Goal: Transaction & Acquisition: Purchase product/service

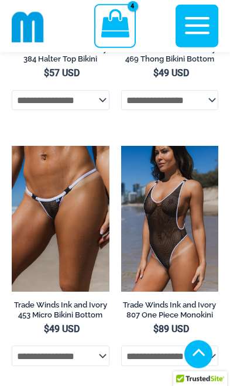
scroll to position [1371, 0]
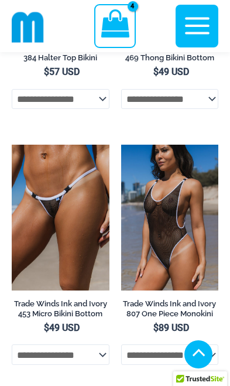
click at [12, 145] on img at bounding box center [12, 145] width 0 height 0
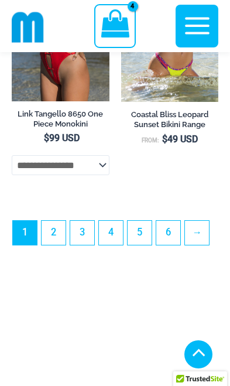
scroll to position [4542, 0]
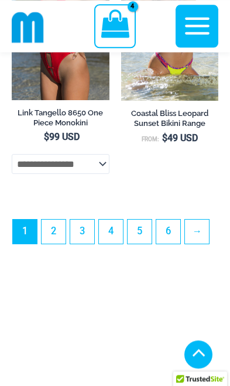
click at [52, 244] on link "2" at bounding box center [54, 232] width 24 height 24
click at [56, 244] on link "2" at bounding box center [54, 232] width 24 height 24
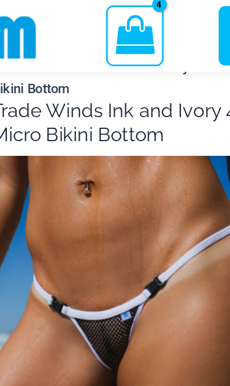
scroll to position [48, 0]
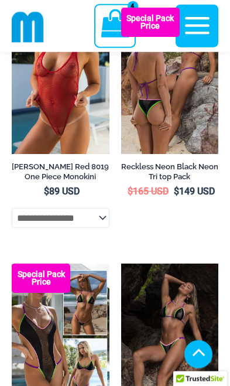
scroll to position [1676, 0]
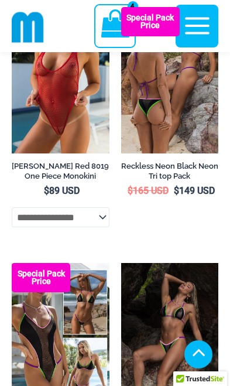
click at [12, 7] on img at bounding box center [12, 7] width 0 height 0
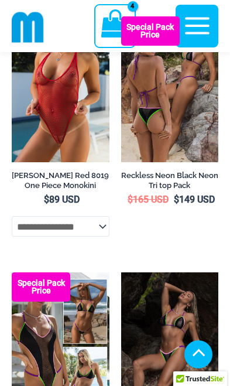
click at [32, 236] on select "**********" at bounding box center [61, 226] width 98 height 20
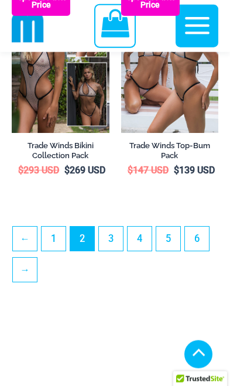
scroll to position [3952, 0]
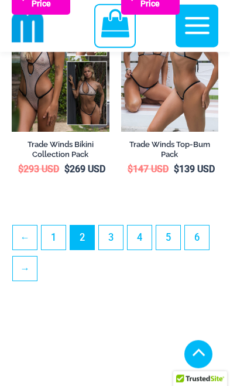
click at [117, 249] on link "3" at bounding box center [111, 237] width 24 height 24
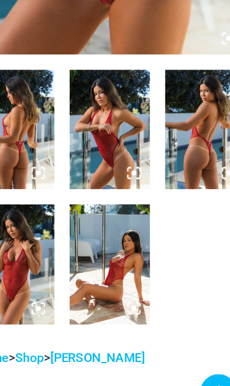
scroll to position [384, 0]
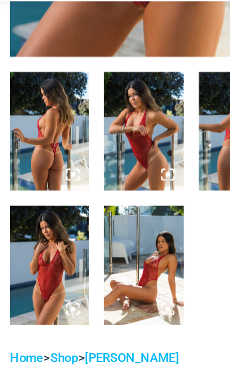
click at [21, 210] on img at bounding box center [42, 255] width 61 height 91
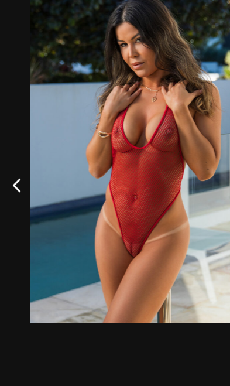
click at [28, 278] on div at bounding box center [115, 193] width 230 height 386
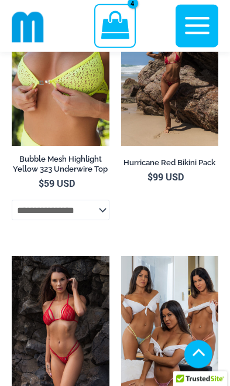
scroll to position [2644, 0]
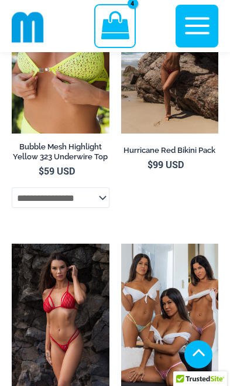
click at [37, 197] on select "**********" at bounding box center [61, 197] width 98 height 20
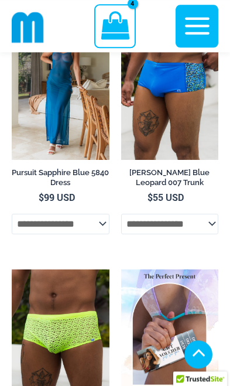
scroll to position [4275, 0]
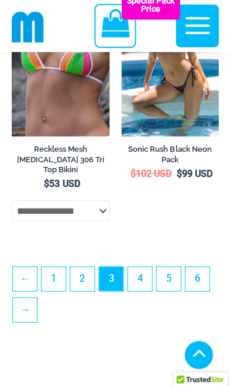
scroll to position [4007, 0]
click at [145, 290] on link "4" at bounding box center [140, 278] width 24 height 24
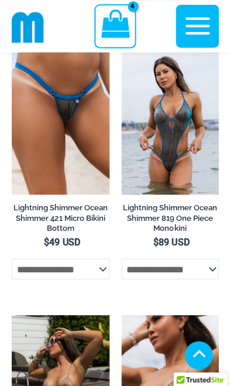
scroll to position [3153, 0]
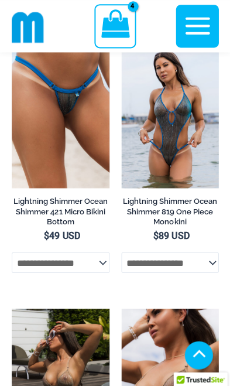
click at [30, 272] on select "**********" at bounding box center [61, 262] width 98 height 20
select select "*****"
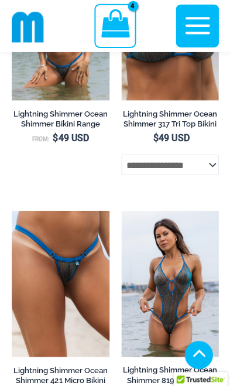
scroll to position [2986, 0]
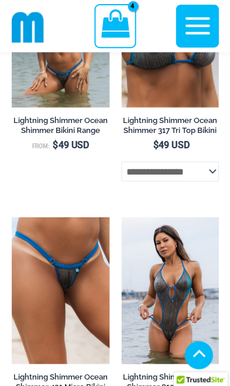
click at [147, 176] on select "**********" at bounding box center [170, 171] width 98 height 20
select select "*****"
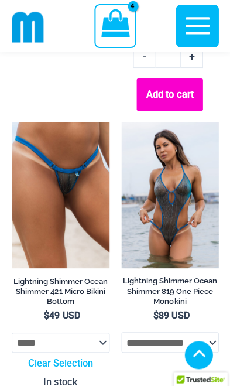
scroll to position [3158, 0]
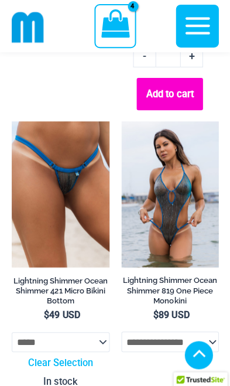
click at [12, 121] on img at bounding box center [12, 121] width 0 height 0
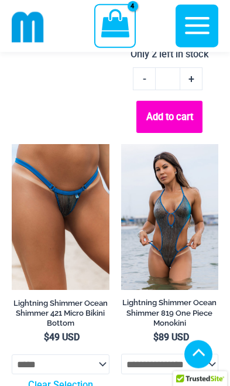
scroll to position [3136, 0]
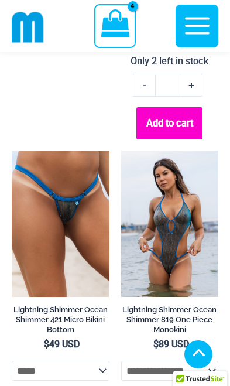
click at [121, 150] on img at bounding box center [121, 150] width 0 height 0
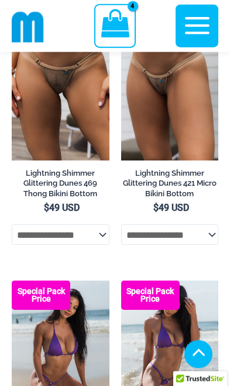
scroll to position [3884, 0]
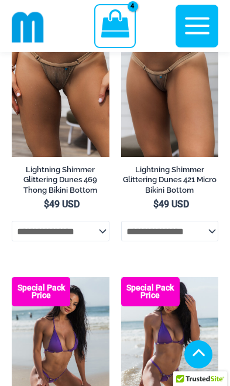
click at [12, 11] on img at bounding box center [12, 11] width 0 height 0
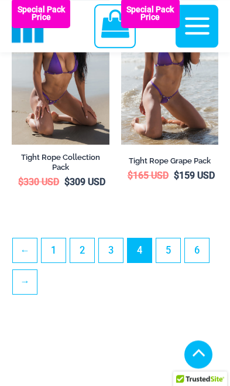
scroll to position [4162, 0]
click at [172, 262] on link "5" at bounding box center [168, 250] width 24 height 24
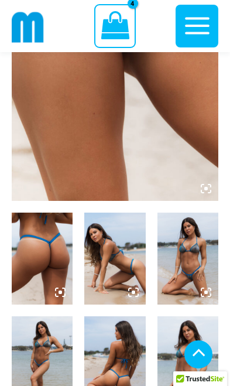
scroll to position [274, 0]
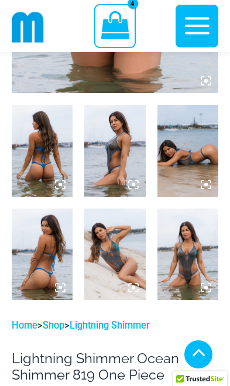
scroll to position [402, 0]
click at [108, 142] on img at bounding box center [114, 150] width 61 height 91
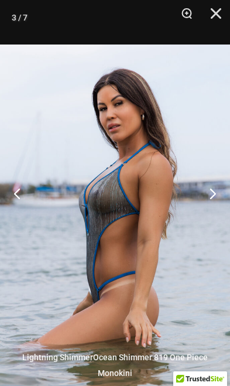
click at [213, 15] on button "Close" at bounding box center [211, 17] width 29 height 35
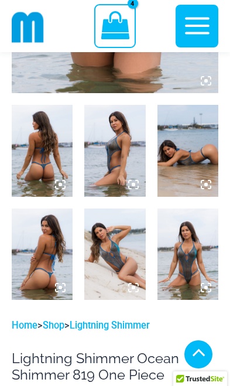
click at [187, 256] on img at bounding box center [188, 253] width 61 height 91
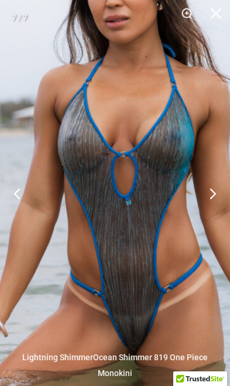
click at [215, 18] on button "Close" at bounding box center [211, 17] width 29 height 35
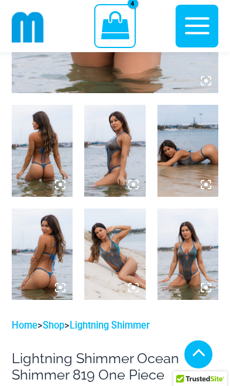
click at [42, 290] on img at bounding box center [42, 253] width 61 height 91
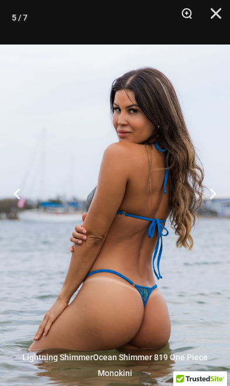
click at [212, 18] on button "Close" at bounding box center [211, 17] width 29 height 35
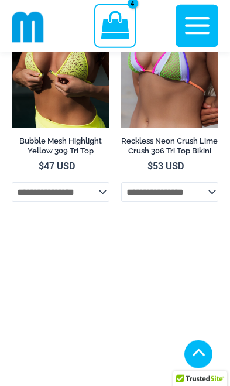
scroll to position [2835, 0]
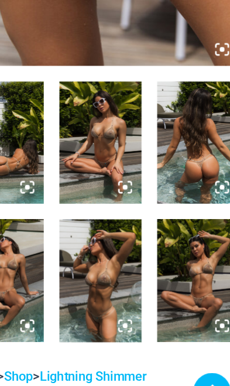
scroll to position [380, 0]
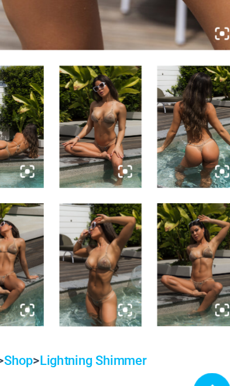
click at [158, 214] on img at bounding box center [188, 259] width 61 height 91
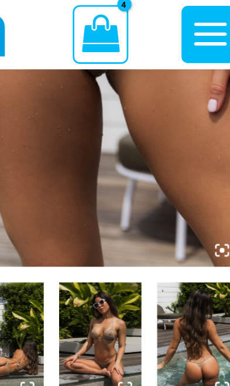
scroll to position [261, 0]
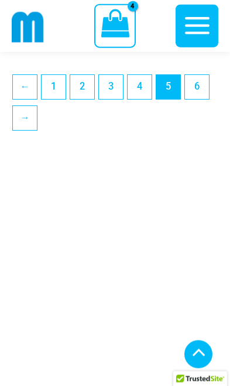
scroll to position [4094, 0]
click at [194, 78] on link "6" at bounding box center [197, 86] width 24 height 24
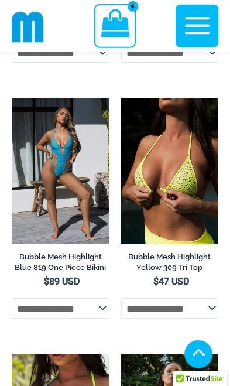
scroll to position [1330, 0]
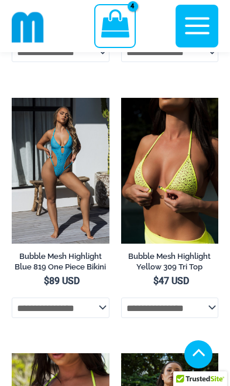
click at [33, 316] on select "**********" at bounding box center [61, 307] width 98 height 20
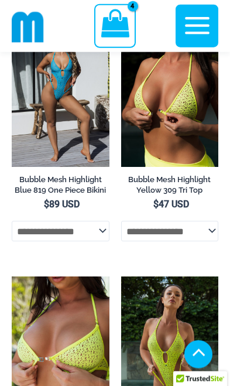
scroll to position [1409, 0]
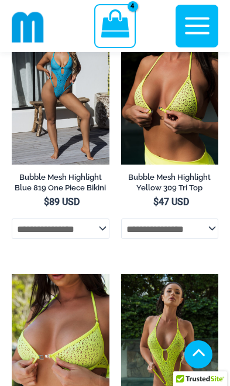
click at [147, 238] on select "**********" at bounding box center [170, 228] width 98 height 20
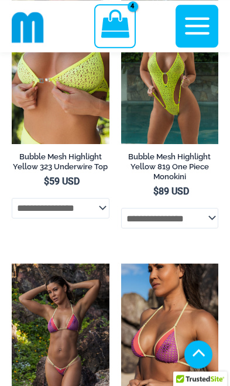
scroll to position [1685, 0]
click at [150, 228] on select "**********" at bounding box center [170, 218] width 98 height 20
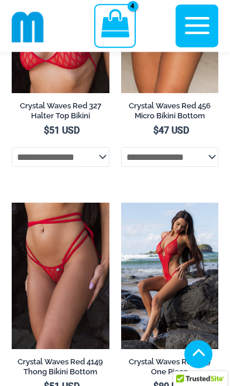
scroll to position [3000, 0]
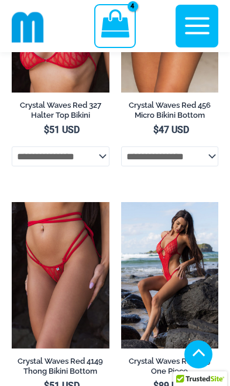
click at [142, 166] on select "**********" at bounding box center [170, 156] width 98 height 20
select select "*****"
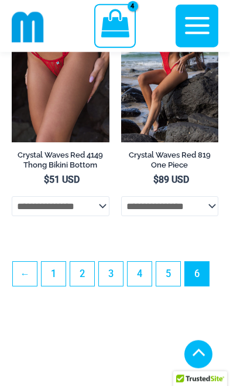
scroll to position [3290, 0]
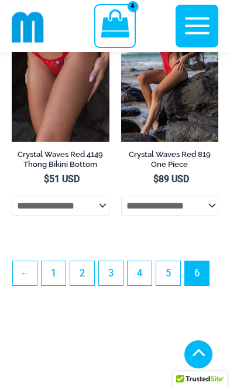
click at [149, 215] on select "**********" at bounding box center [170, 206] width 98 height 20
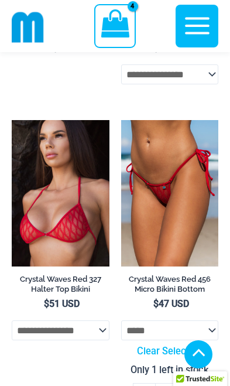
scroll to position [2828, 0]
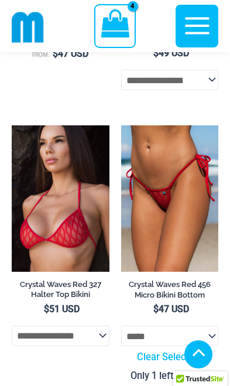
click at [121, 125] on img at bounding box center [121, 125] width 0 height 0
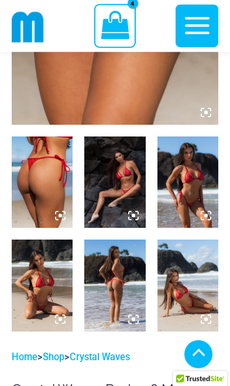
scroll to position [389, 0]
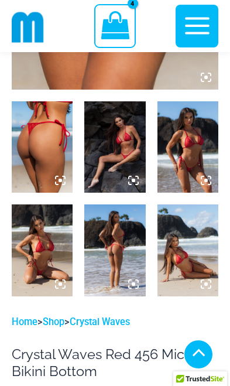
click at [30, 244] on img at bounding box center [42, 249] width 61 height 91
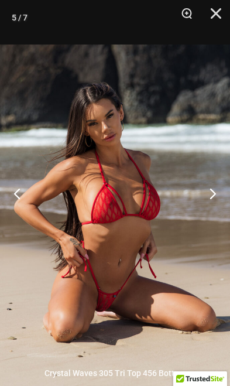
click at [185, 18] on button "Zoom" at bounding box center [182, 17] width 29 height 35
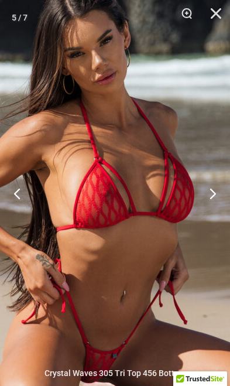
click at [213, 16] on button "Close" at bounding box center [211, 17] width 29 height 35
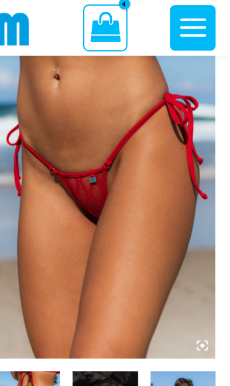
scroll to position [209, 0]
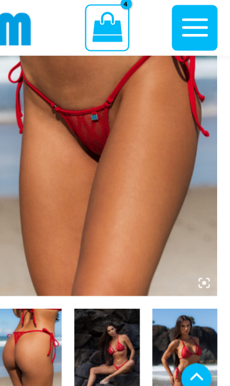
click at [201, 259] on icon at bounding box center [206, 264] width 11 height 11
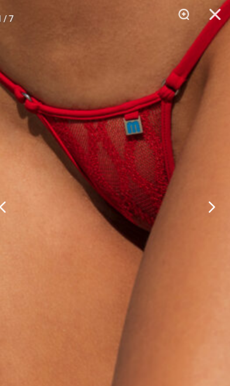
click at [208, 15] on button "Close" at bounding box center [211, 17] width 29 height 35
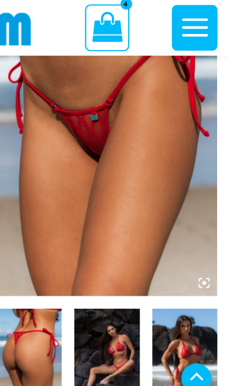
click at [101, 33] on icon "View Shopping Cart, 4 items" at bounding box center [115, 25] width 28 height 28
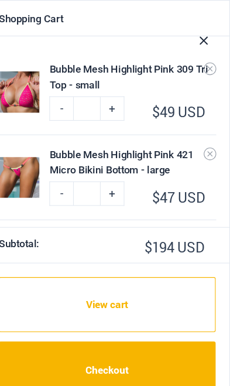
scroll to position [198, 1]
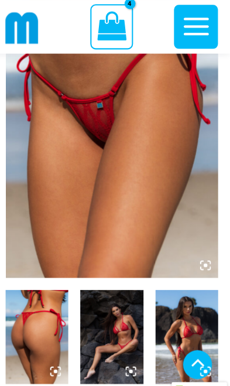
click at [121, 26] on icon "View Shopping Cart, 4 items" at bounding box center [115, 25] width 28 height 28
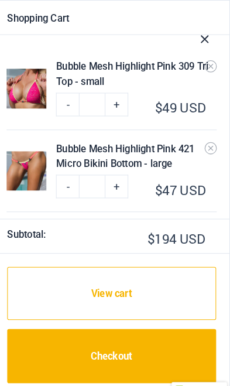
scroll to position [0, 0]
click at [199, 43] on icon "Close Cart Drawer" at bounding box center [205, 38] width 13 height 13
